Goal: Task Accomplishment & Management: Use online tool/utility

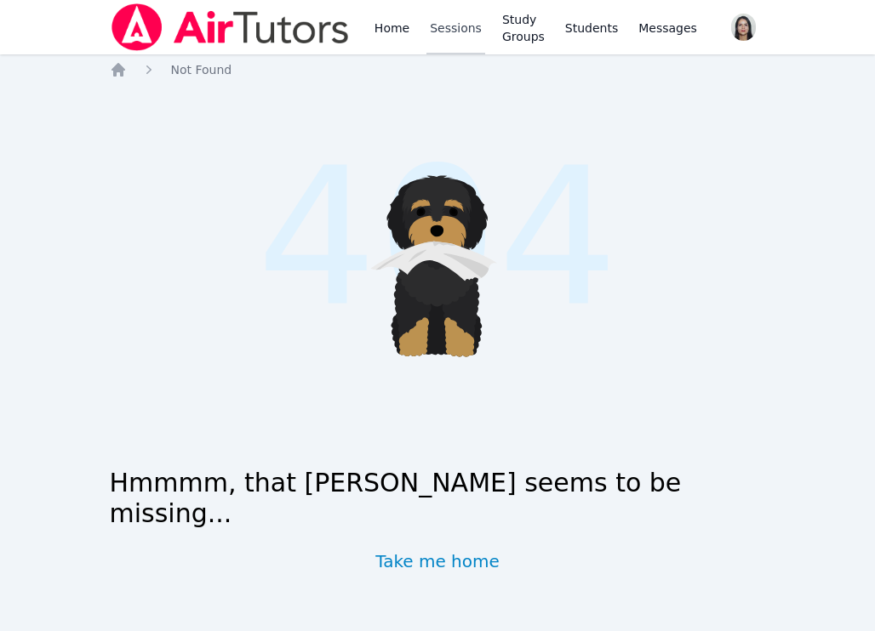
click at [447, 37] on link "Sessions" at bounding box center [455, 27] width 59 height 54
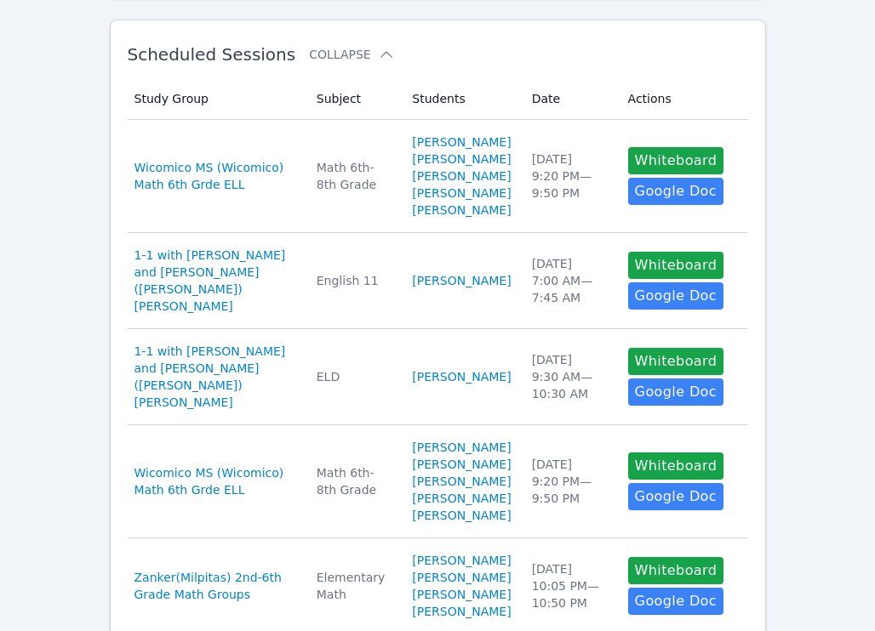
scroll to position [287, 0]
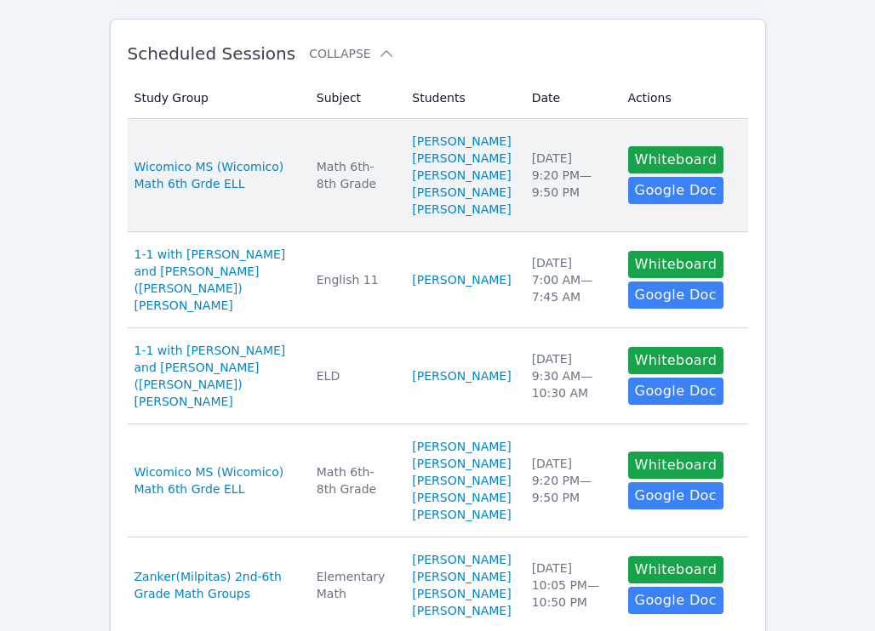
click at [347, 164] on td "Subject Math 6th-8th Grade" at bounding box center [354, 175] width 96 height 113
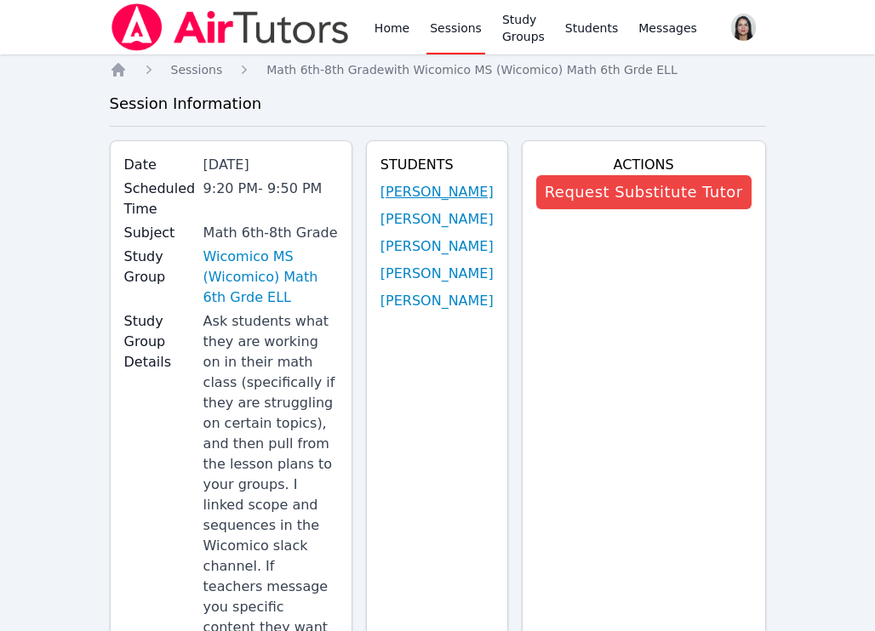
click at [435, 193] on link "[PERSON_NAME]" at bounding box center [436, 192] width 113 height 20
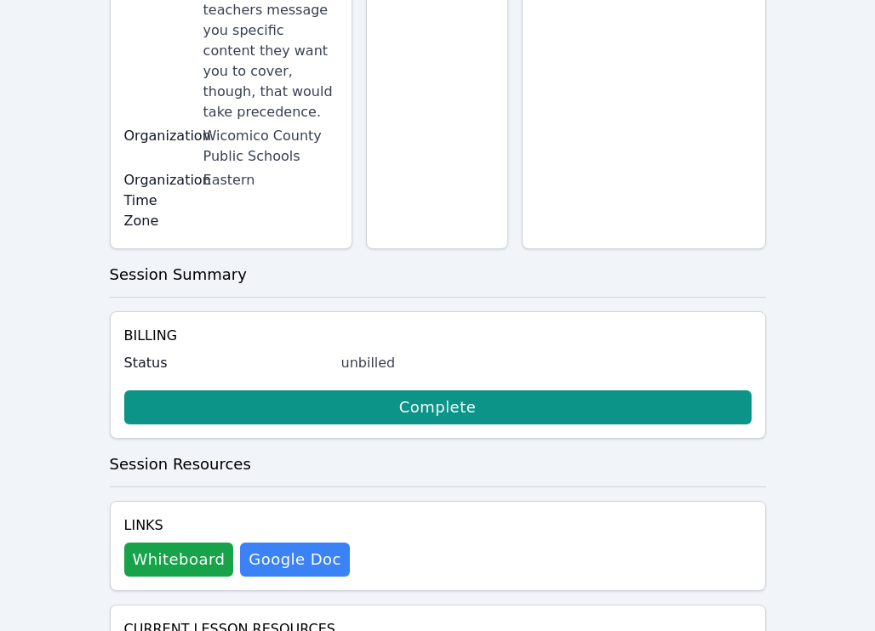
scroll to position [667, 0]
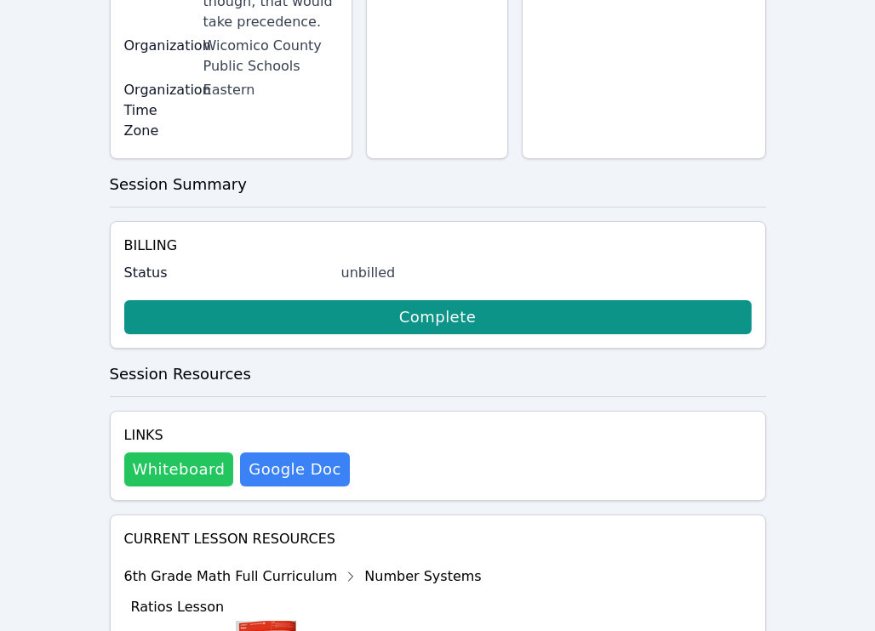
click at [185, 453] on button "Whiteboard" at bounding box center [179, 470] width 110 height 34
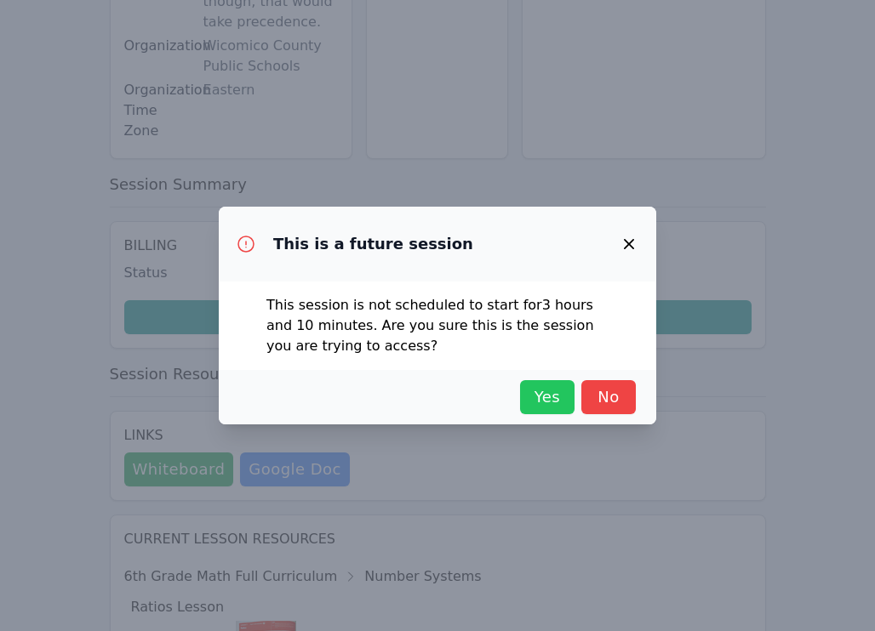
click at [538, 396] on span "Yes" at bounding box center [546, 397] width 37 height 24
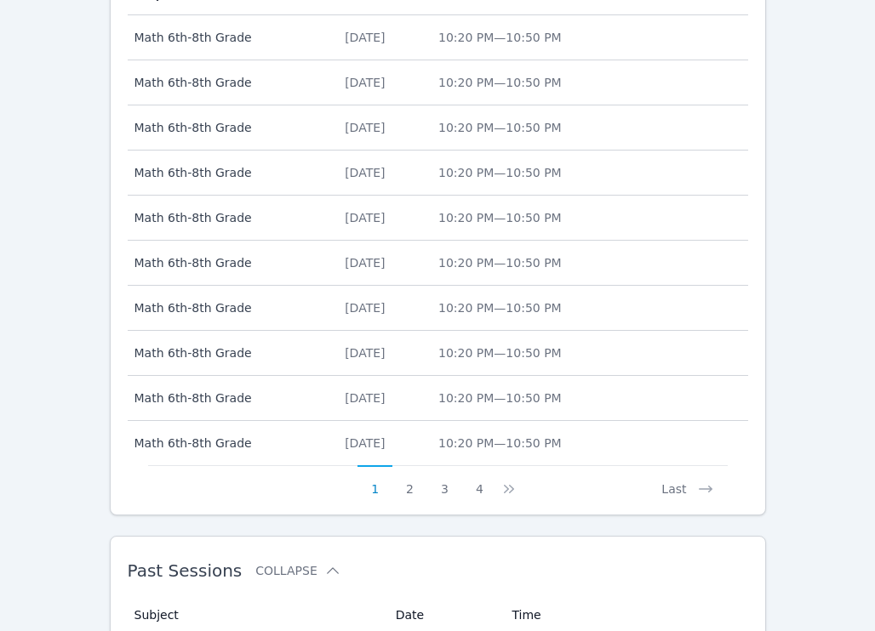
scroll to position [830, 0]
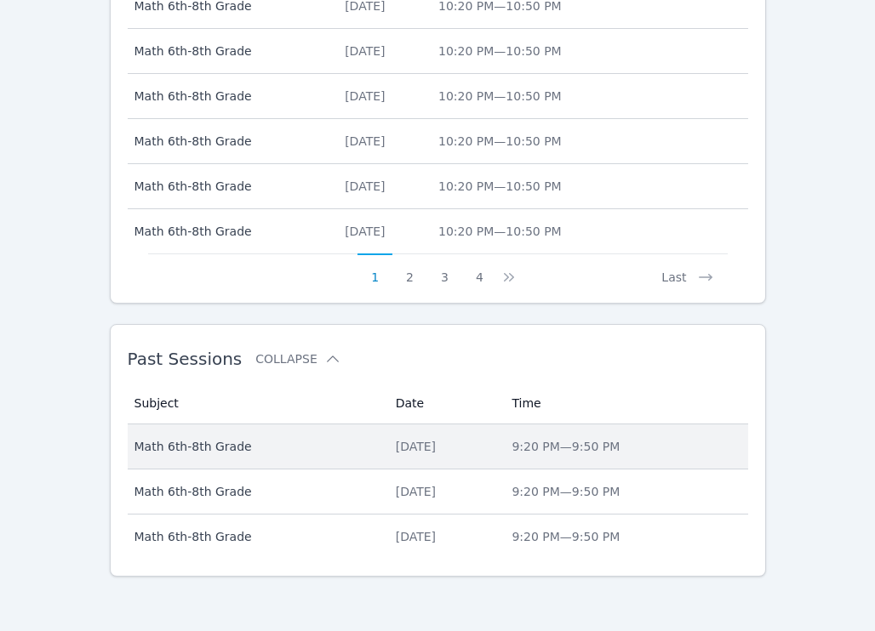
click at [418, 446] on div "[DATE]" at bounding box center [444, 446] width 96 height 17
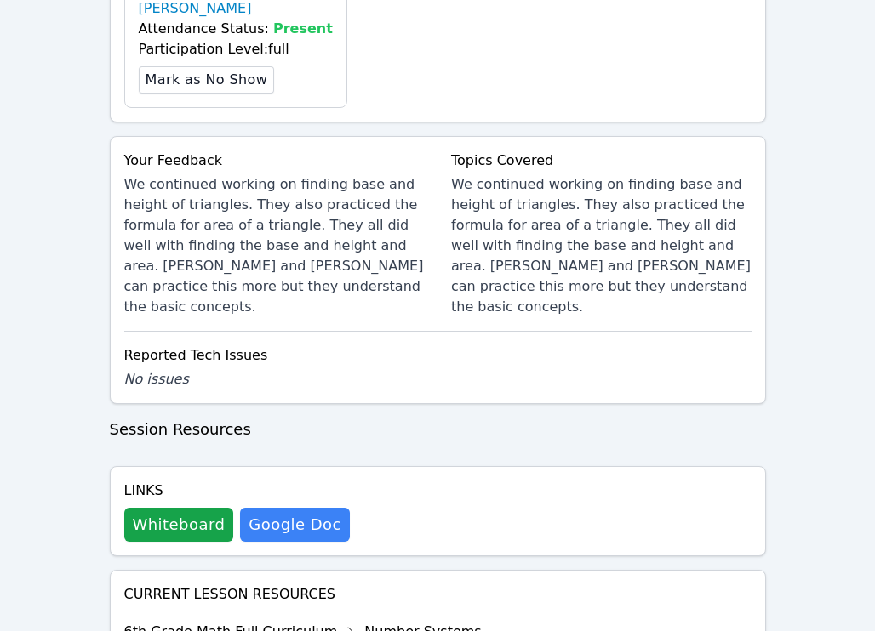
scroll to position [1171, 0]
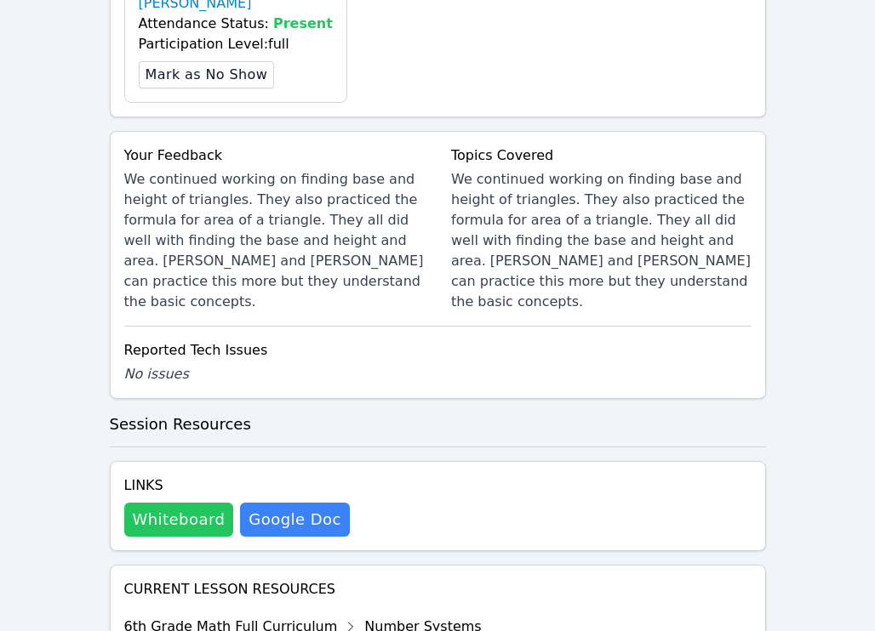
click at [182, 507] on button "Whiteboard" at bounding box center [179, 520] width 110 height 34
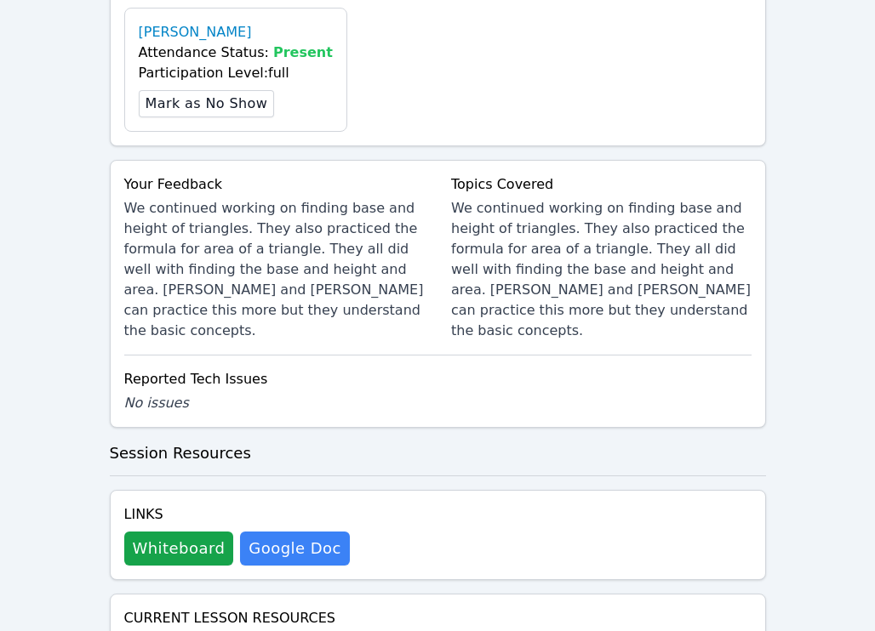
scroll to position [1156, 0]
